Goal: Task Accomplishment & Management: Manage account settings

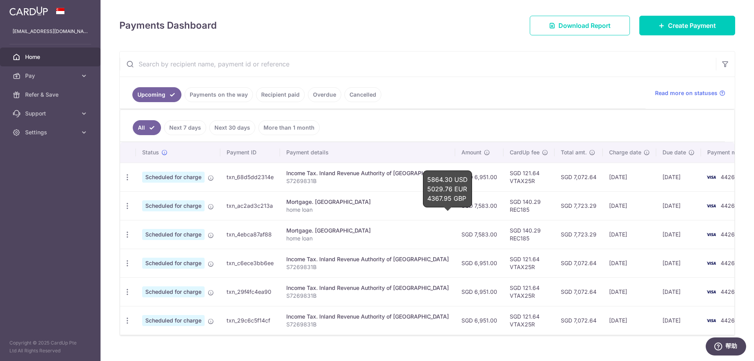
scroll to position [113, 0]
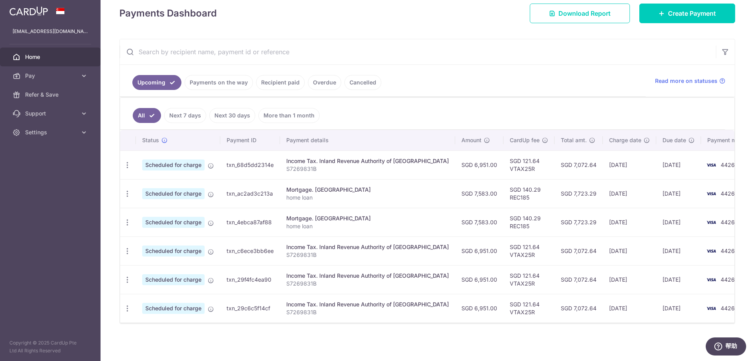
click at [743, 203] on div "× Pause Schedule Pause all future payments in this series Pause just this one p…" at bounding box center [426, 180] width 653 height 361
click at [225, 85] on link "Payments on the way" at bounding box center [218, 82] width 68 height 15
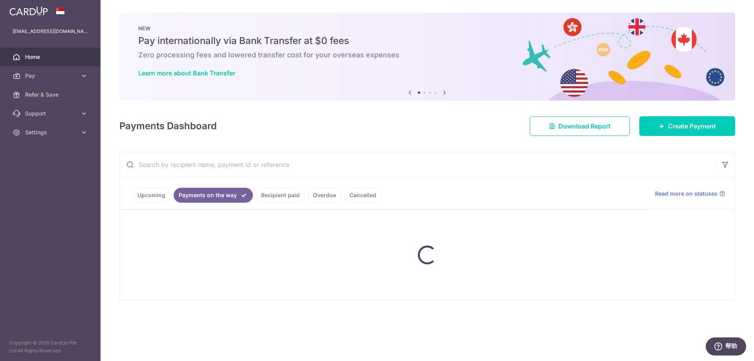
scroll to position [0, 0]
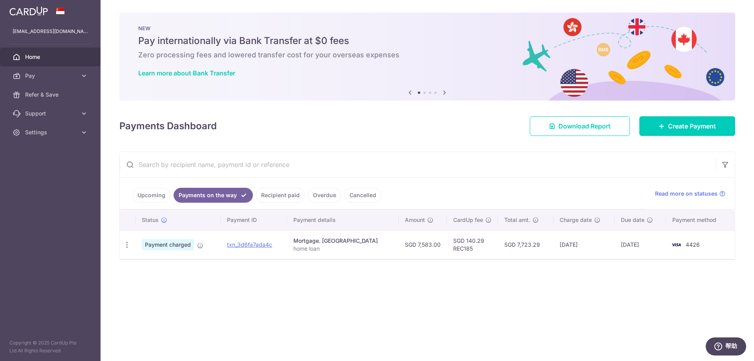
click at [264, 194] on link "Recipient paid" at bounding box center [280, 195] width 49 height 15
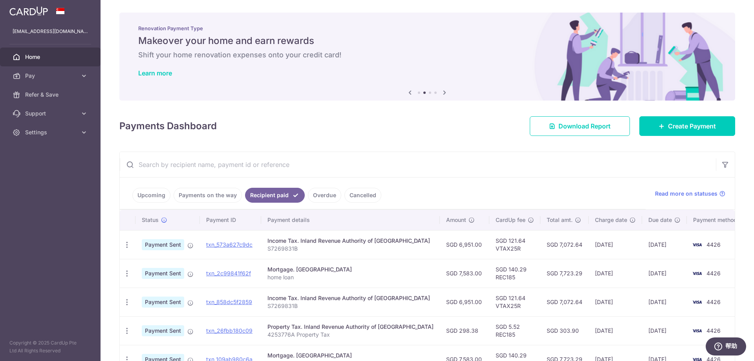
click at [157, 193] on link "Upcoming" at bounding box center [151, 195] width 38 height 15
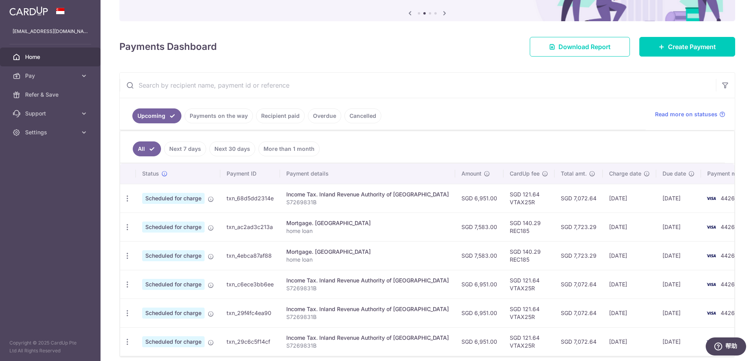
scroll to position [34, 0]
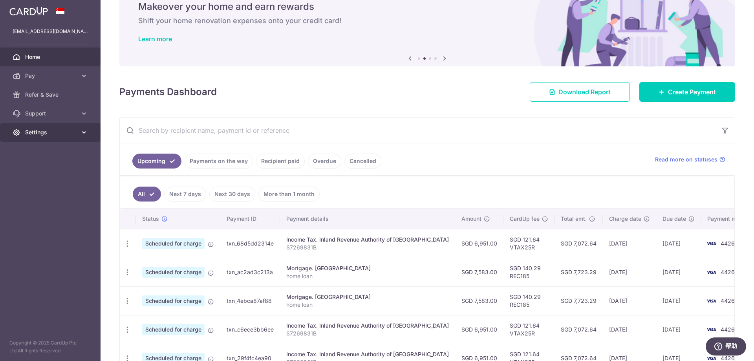
click at [64, 133] on span "Settings" at bounding box center [51, 132] width 52 height 8
click at [33, 170] on span "Logout" at bounding box center [51, 170] width 52 height 8
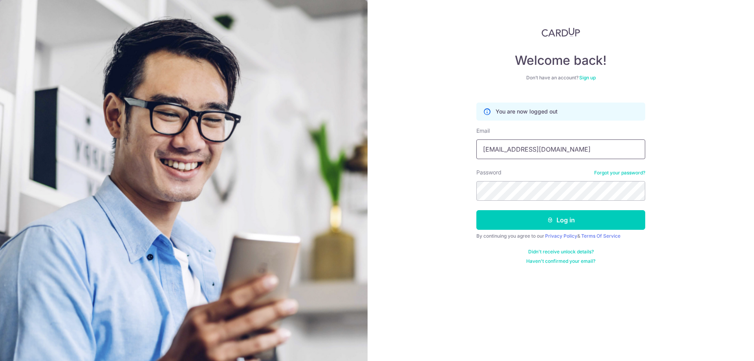
click at [550, 152] on input "valching411@gmail.com" at bounding box center [560, 149] width 169 height 20
type input "[EMAIL_ADDRESS][DOMAIN_NAME]"
click at [549, 220] on icon "submit" at bounding box center [550, 220] width 6 height 6
